Goal: Use online tool/utility: Utilize a website feature to perform a specific function

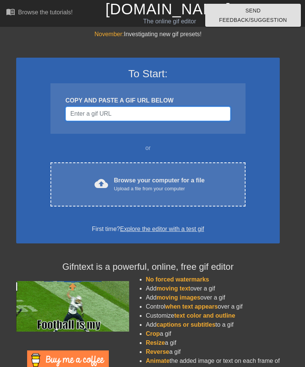
click at [80, 111] on input "Username" at bounding box center [148, 114] width 165 height 14
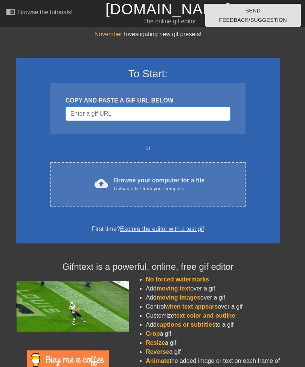
paste input "[URL][DOMAIN_NAME]"
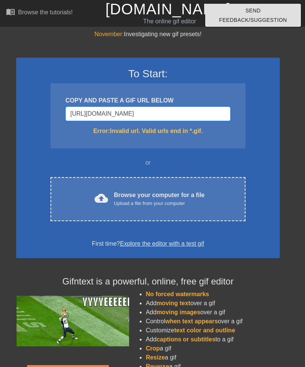
type input "[URL][DOMAIN_NAME]"
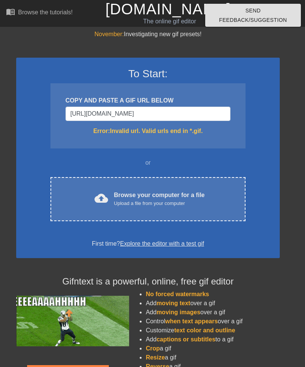
click at [29, 199] on div "To Start: COPY AND PASTE A GIF URL BELOW [URL][DOMAIN_NAME] Error: Invalid url.…" at bounding box center [148, 158] width 264 height 200
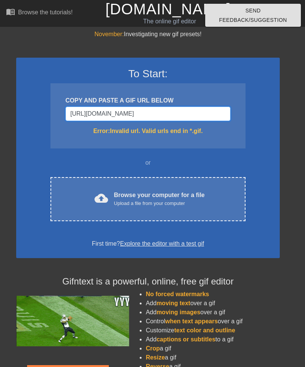
click at [76, 116] on input "[URL][DOMAIN_NAME]" at bounding box center [148, 114] width 165 height 14
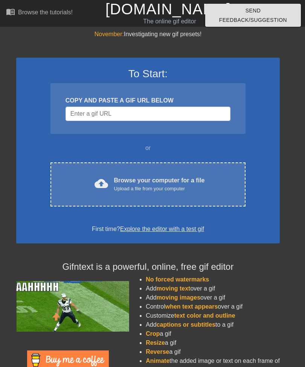
click at [222, 182] on div "cloud_upload Browse your computer for a file Upload a file from your computer" at bounding box center [148, 184] width 164 height 17
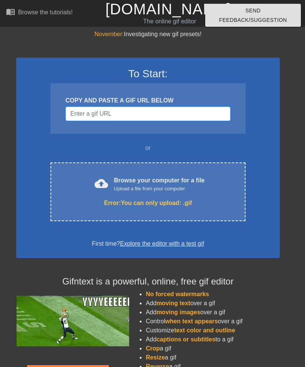
click at [88, 111] on input "Username" at bounding box center [148, 114] width 165 height 14
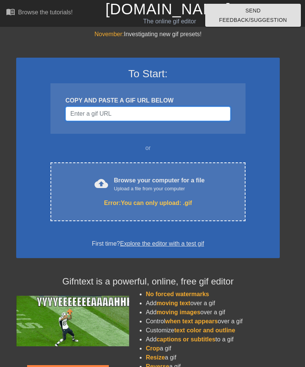
paste input "[URL][DOMAIN_NAME][DOMAIN_NAME]"
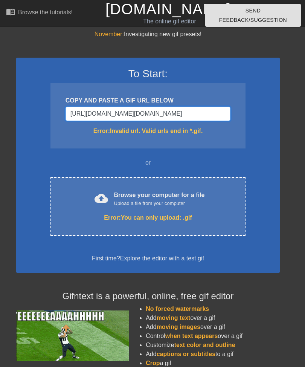
type input "[URL][DOMAIN_NAME][DOMAIN_NAME][DOMAIN_NAME]"
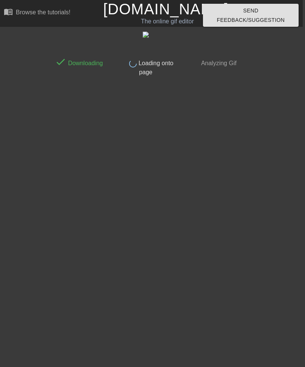
scroll to position [0, 2]
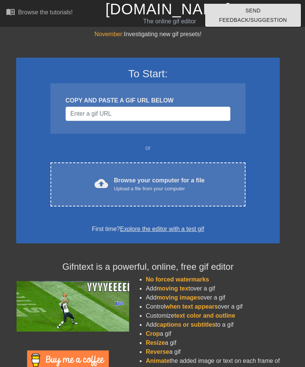
scroll to position [0, 2]
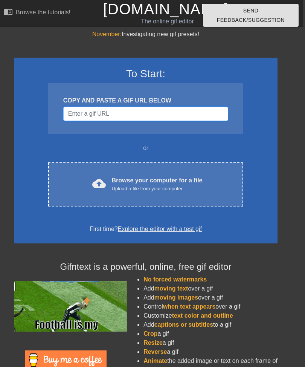
click at [83, 115] on input "Username" at bounding box center [145, 114] width 165 height 14
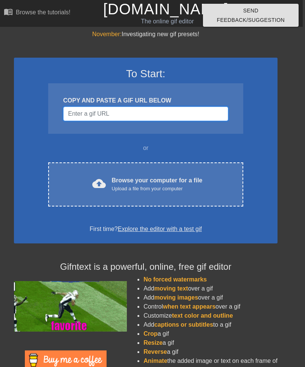
scroll to position [0, 2]
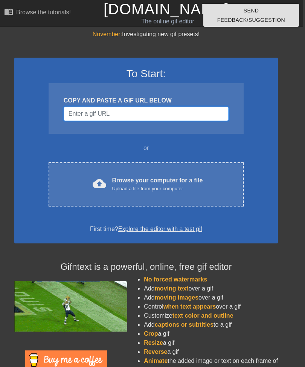
paste input "[URL][DOMAIN_NAME][DOMAIN_NAME]"
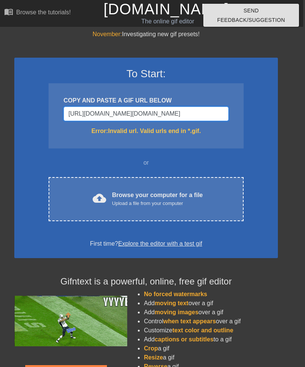
type input "[URL][DOMAIN_NAME][DOMAIN_NAME][DOMAIN_NAME]"
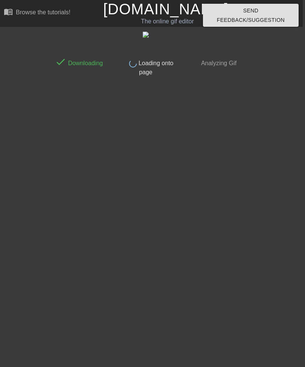
scroll to position [0, 2]
